Goal: Task Accomplishment & Management: Complete application form

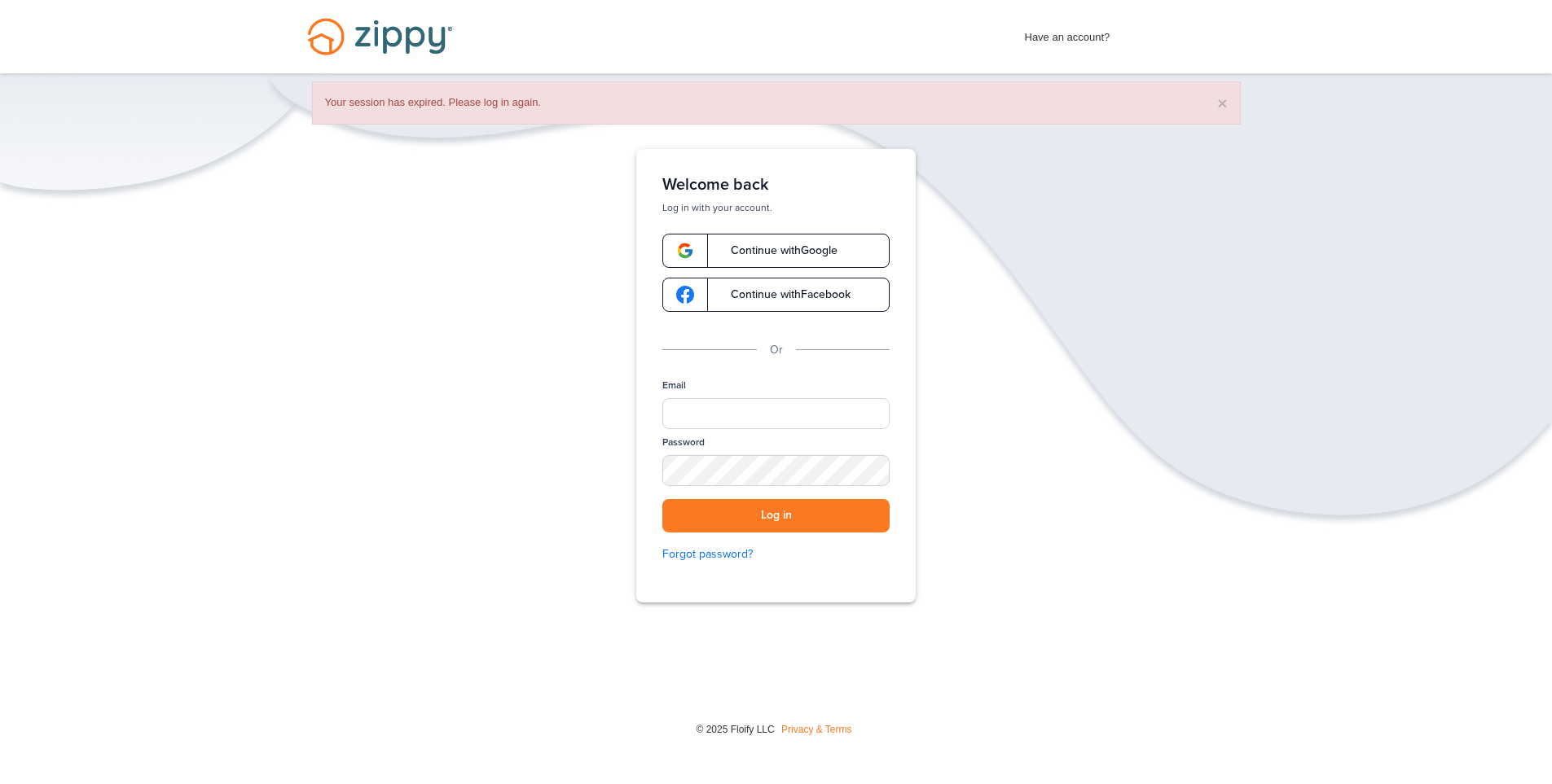
click at [576, 550] on div "Verify your Email We just resent an email with a link to set your password to .…" at bounding box center [776, 426] width 1552 height 555
click at [726, 398] on input "Email" at bounding box center [776, 413] width 227 height 31
type input "**********"
click at [864, 468] on div "SHOW" at bounding box center [869, 471] width 36 height 15
click at [785, 519] on button "Log in" at bounding box center [776, 516] width 227 height 34
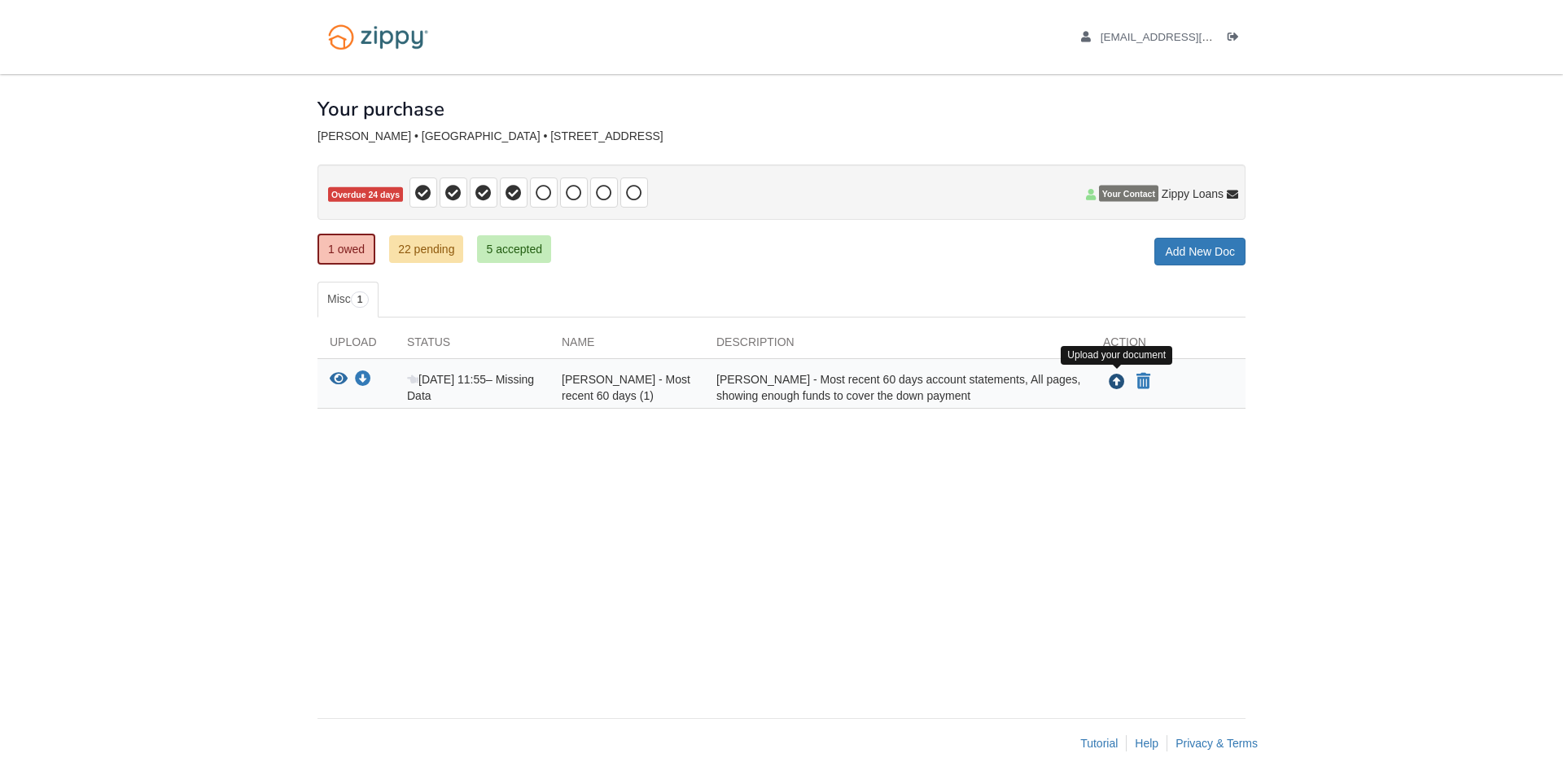
click at [1118, 376] on icon "Upload Samuel Leonard - Most recent 60 days (1)" at bounding box center [1117, 382] width 16 height 16
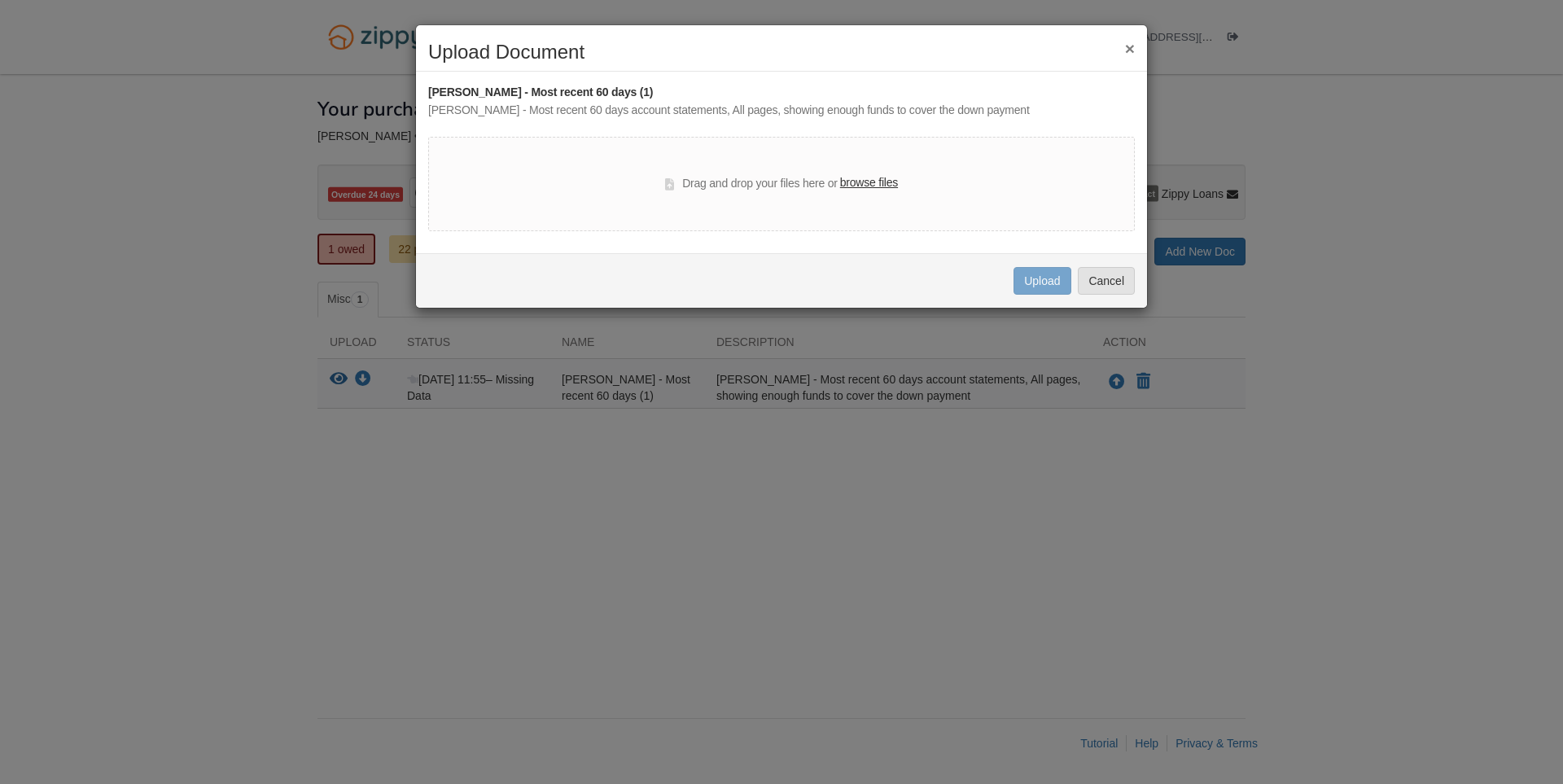
click at [886, 183] on label "browse files" at bounding box center [869, 182] width 58 height 18
click at [0, 0] on input "browse files" at bounding box center [0, 0] width 0 height 0
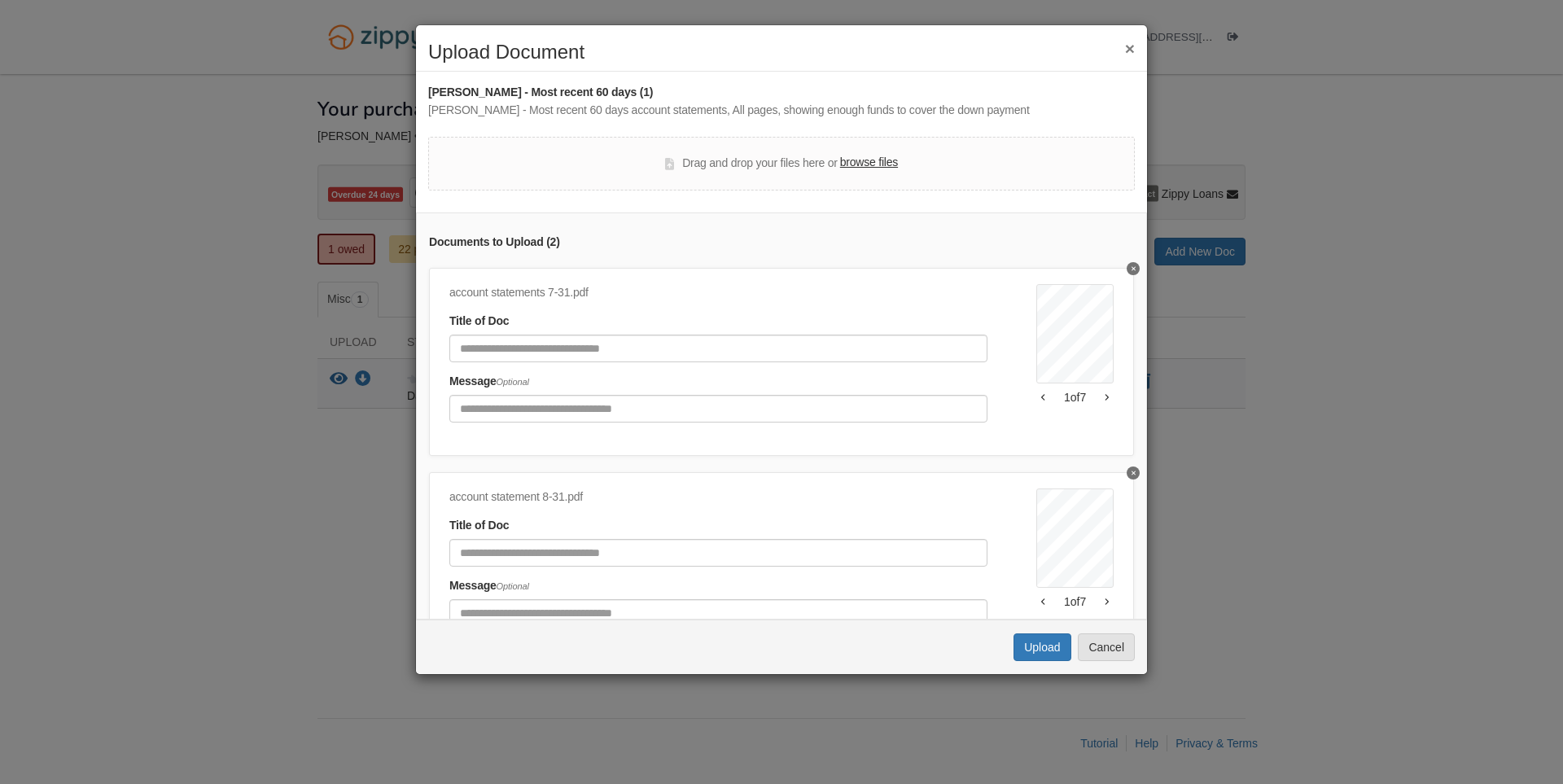
click at [1100, 602] on button "button" at bounding box center [1107, 602] width 13 height 10
click at [1022, 642] on button "Upload" at bounding box center [1042, 647] width 57 height 28
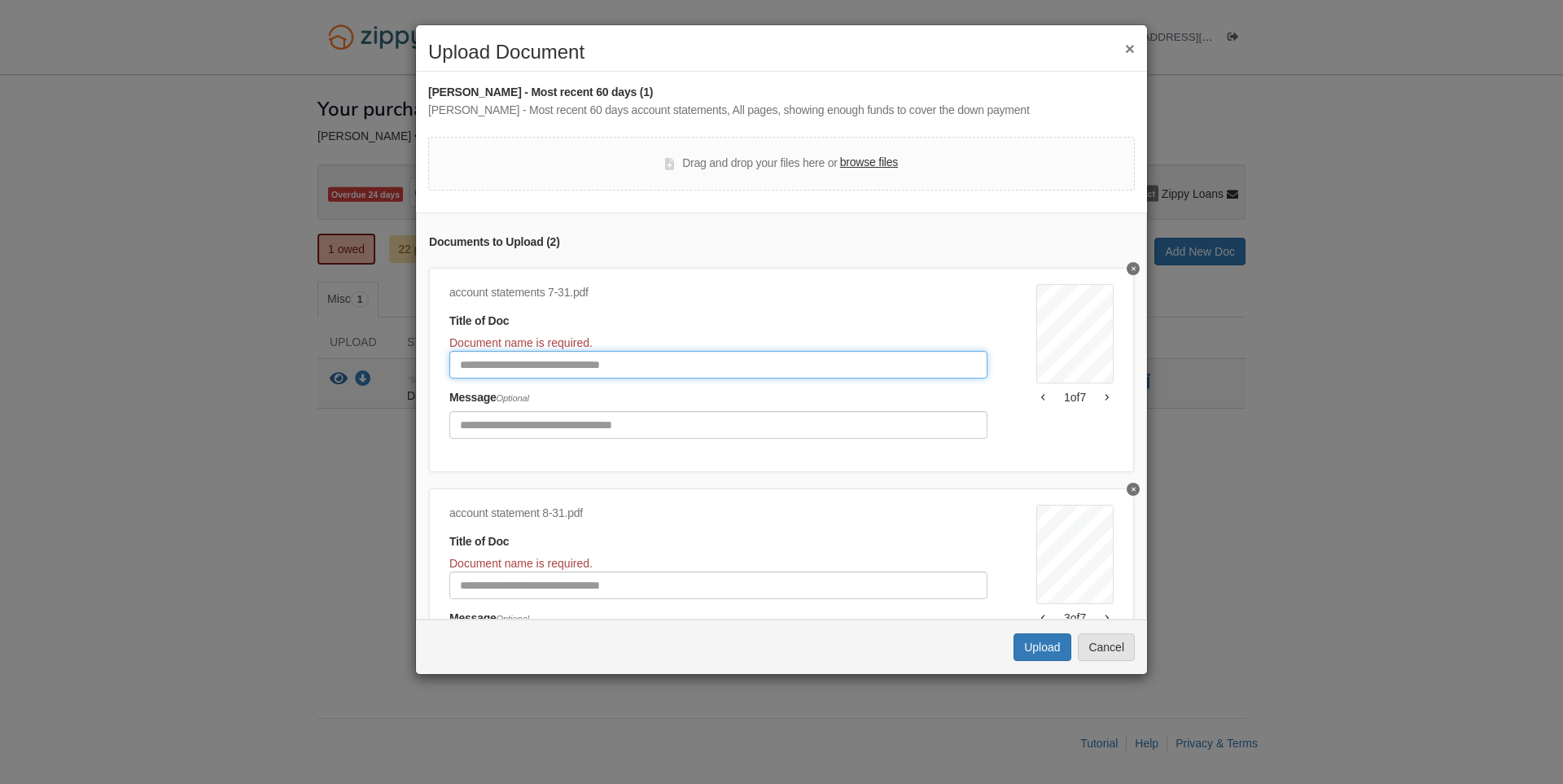
click at [820, 363] on input "Document Title" at bounding box center [718, 365] width 538 height 28
type input "****"
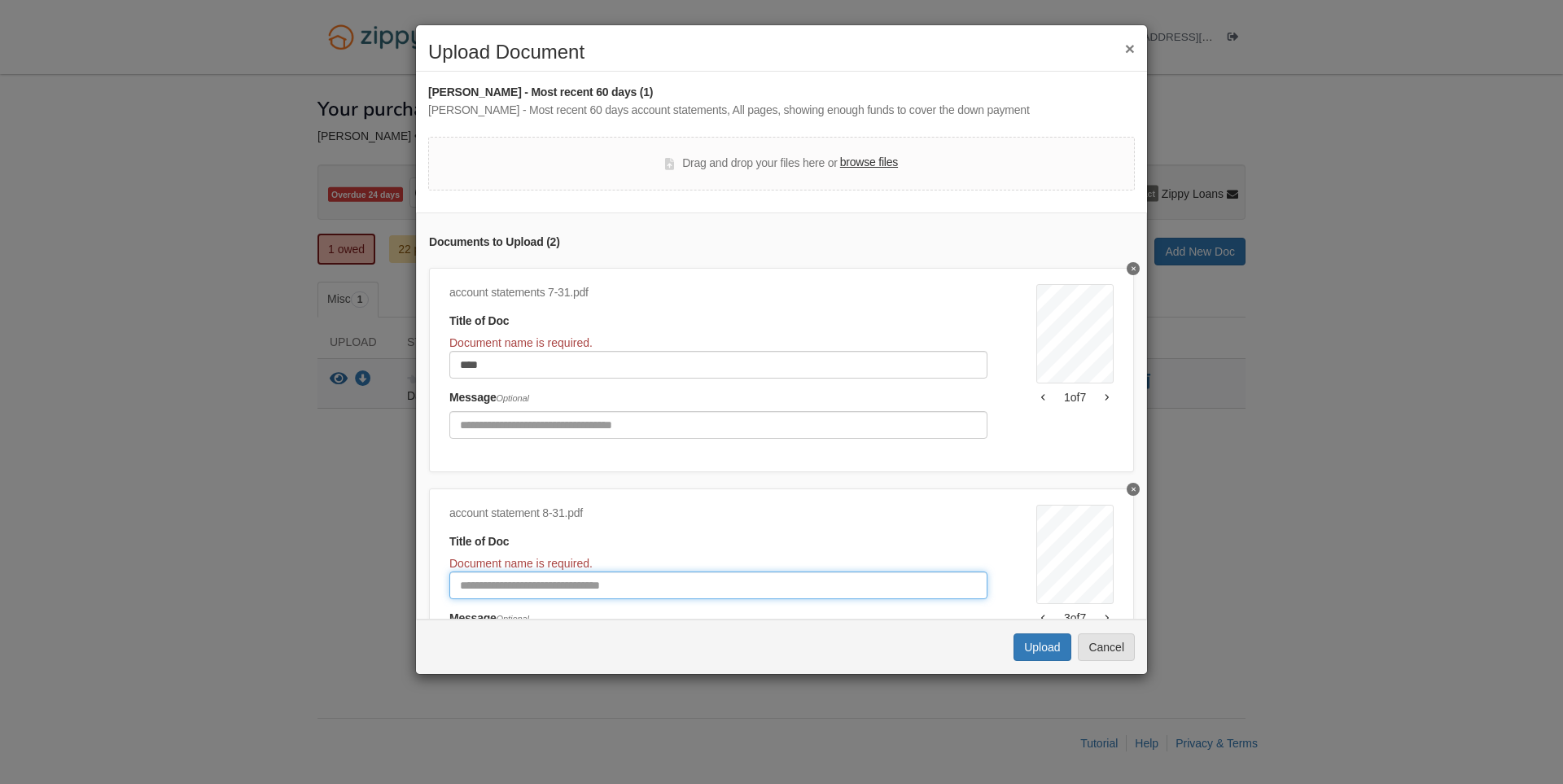
click at [680, 595] on input "Document Title" at bounding box center [718, 585] width 538 height 28
type input "****"
click at [1060, 649] on button "Upload" at bounding box center [1042, 647] width 57 height 28
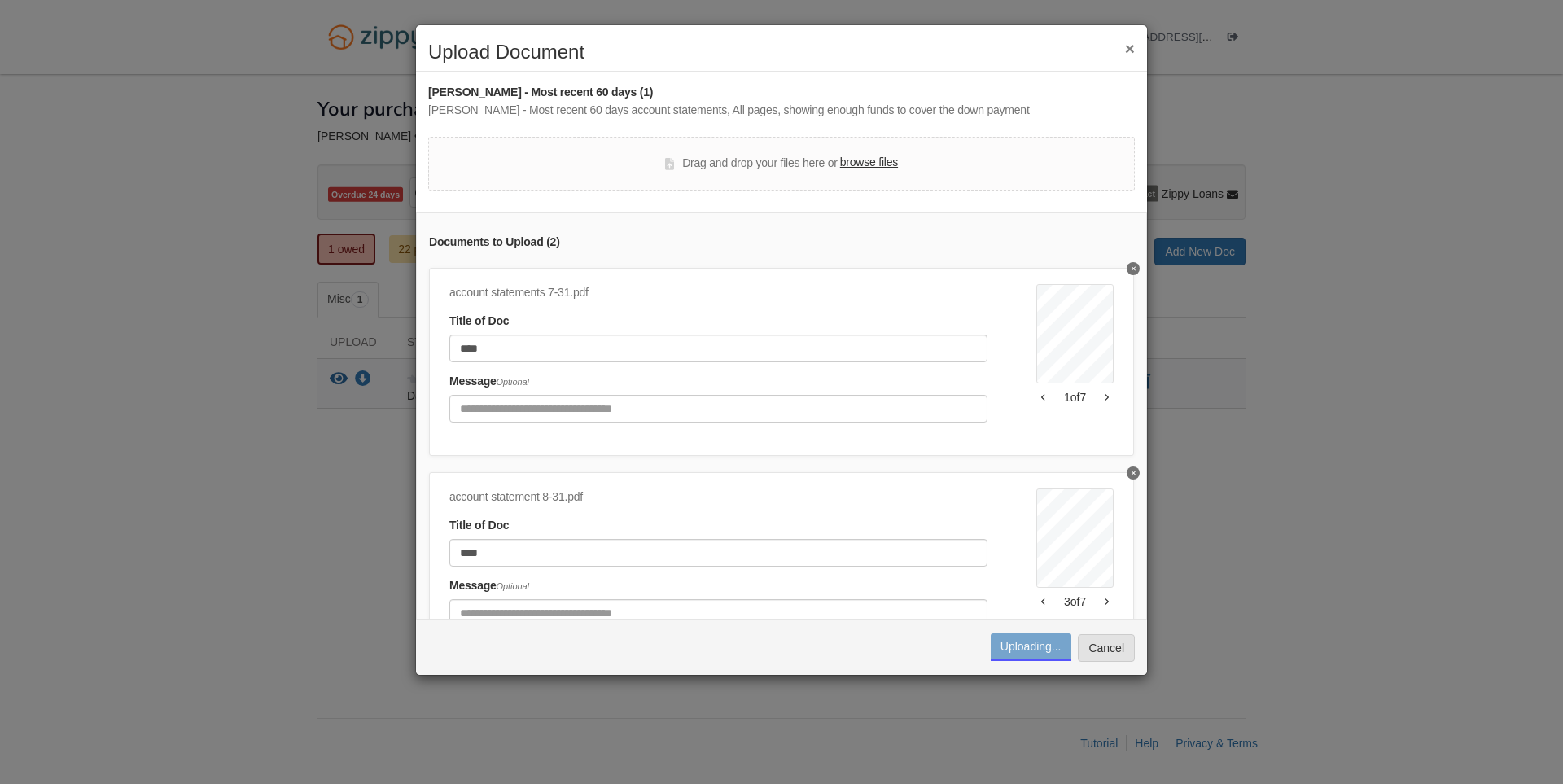
click at [1060, 649] on div "Uploading..." at bounding box center [1031, 646] width 61 height 16
